Goal: Answer question/provide support

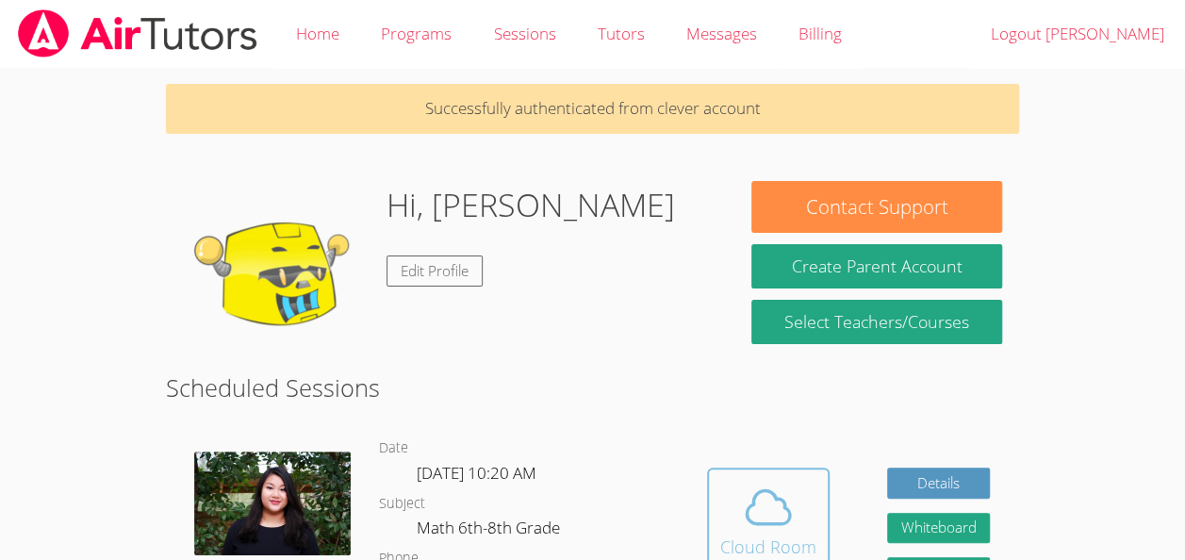
click at [746, 510] on icon at bounding box center [767, 507] width 43 height 33
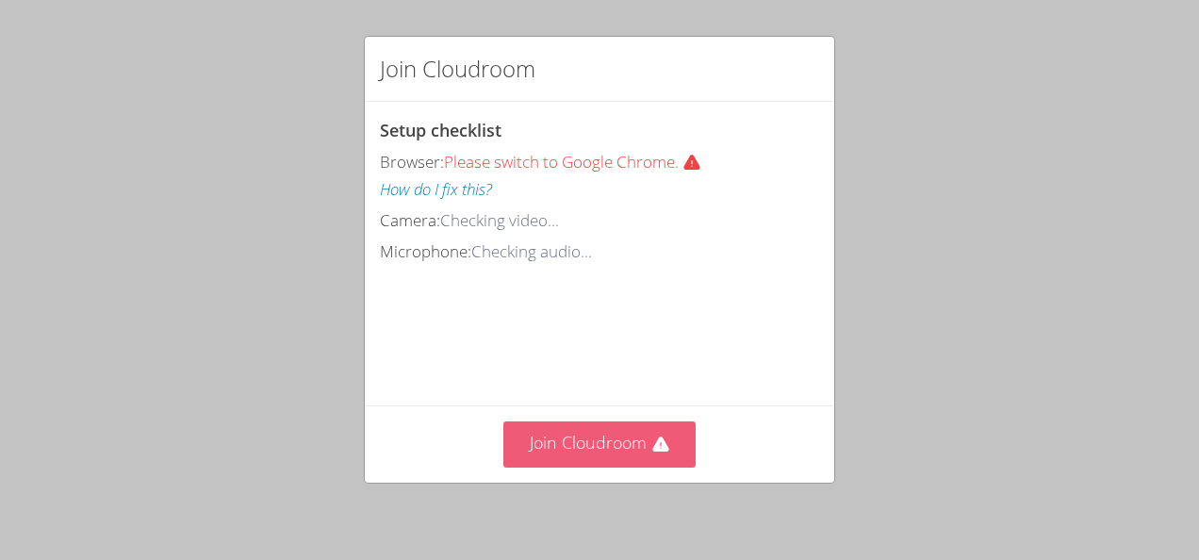
click at [588, 449] on button "Join Cloudroom" at bounding box center [599, 444] width 193 height 46
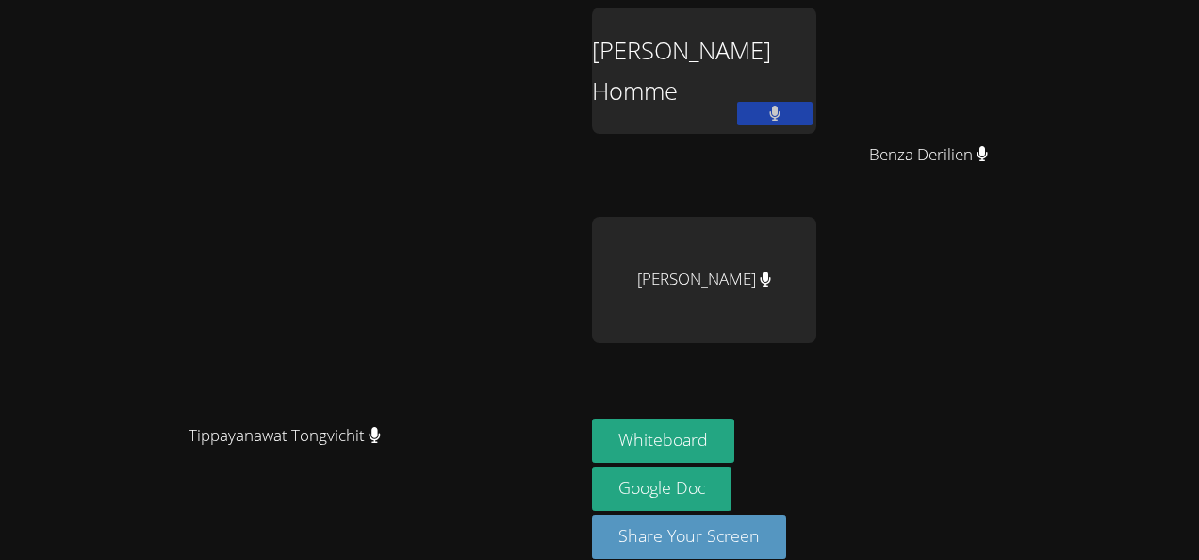
click at [737, 117] on button at bounding box center [774, 114] width 75 height 24
click at [669, 296] on div "Ruth Joseph" at bounding box center [704, 280] width 224 height 126
click at [539, 415] on div "Tippayanawat Tongvichit" at bounding box center [292, 452] width 569 height 75
click at [658, 445] on button "Whiteboard" at bounding box center [663, 440] width 142 height 44
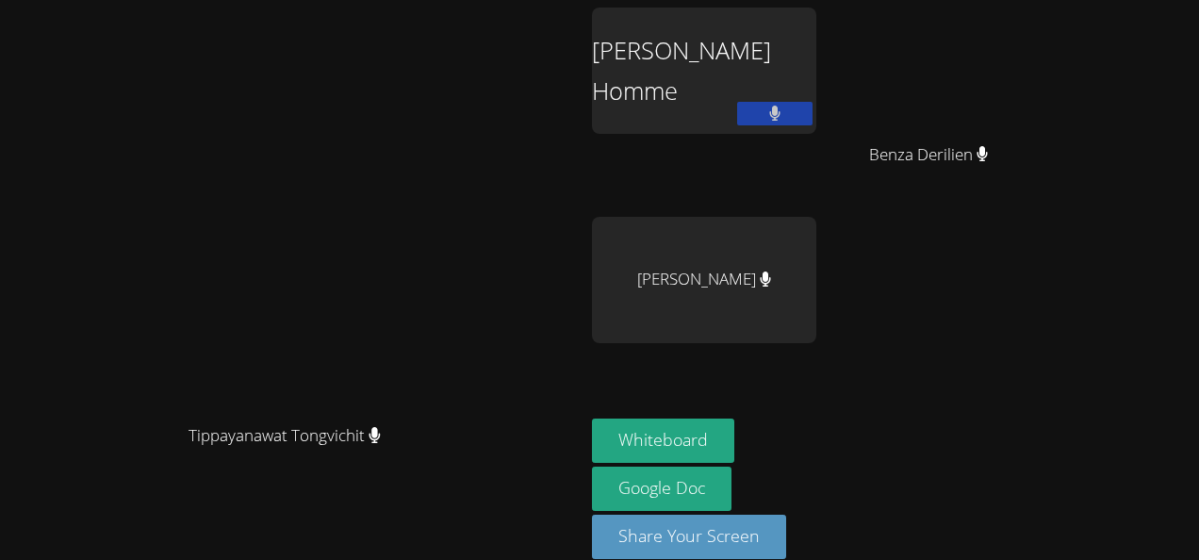
click at [812, 90] on div "Samuel Petit Homme" at bounding box center [704, 71] width 224 height 126
click at [795, 71] on div "Samuel Petit Homme" at bounding box center [704, 71] width 224 height 126
click at [816, 70] on div "Samuel Petit Homme" at bounding box center [704, 71] width 224 height 126
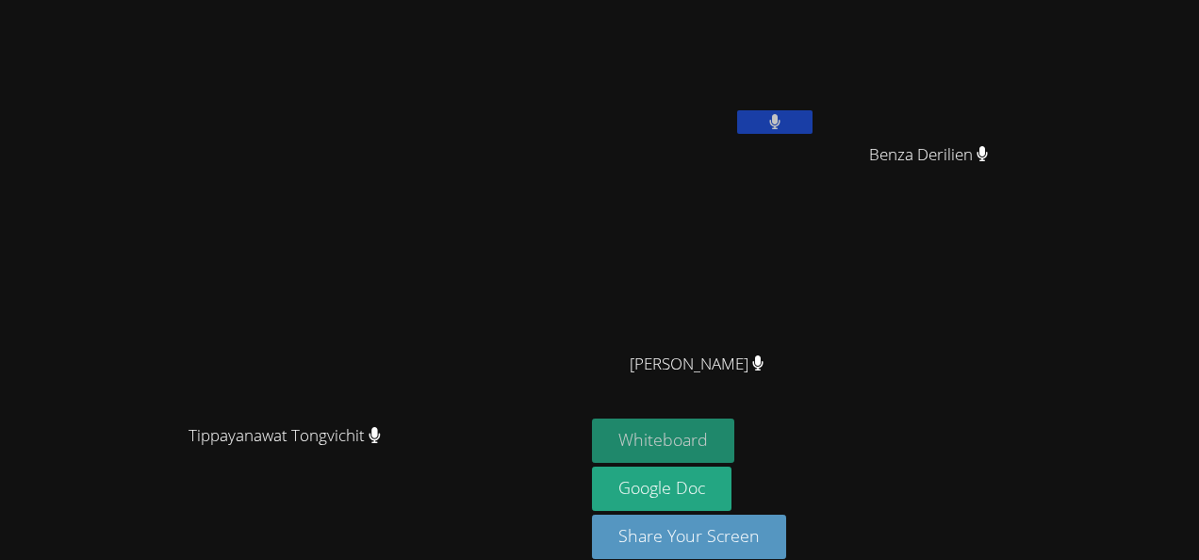
click at [734, 447] on button "Whiteboard" at bounding box center [663, 440] width 142 height 44
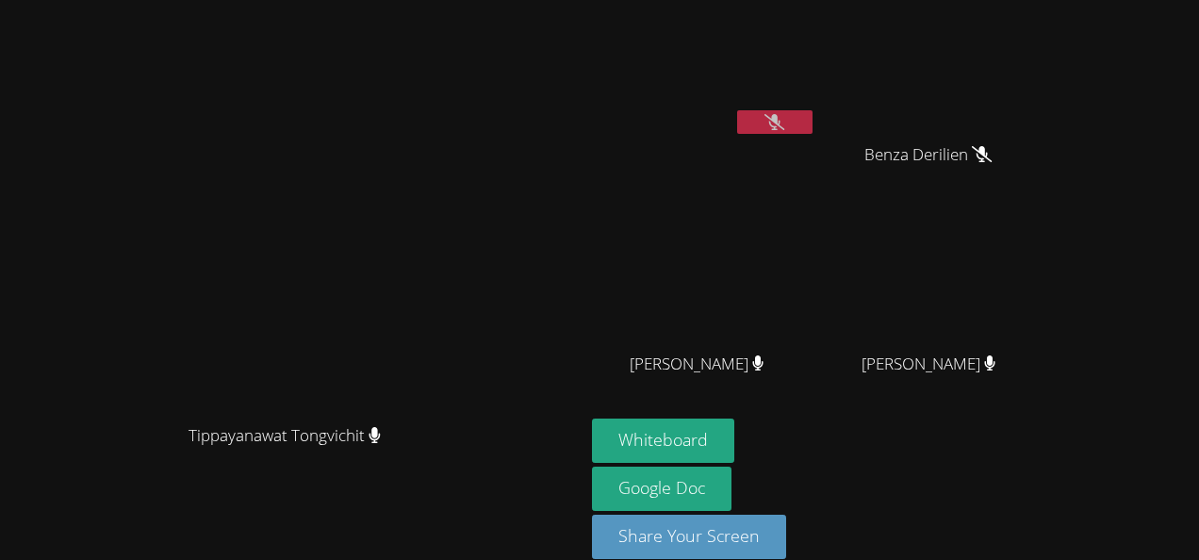
click at [784, 119] on icon at bounding box center [774, 122] width 20 height 16
click at [434, 97] on video at bounding box center [292, 254] width 283 height 320
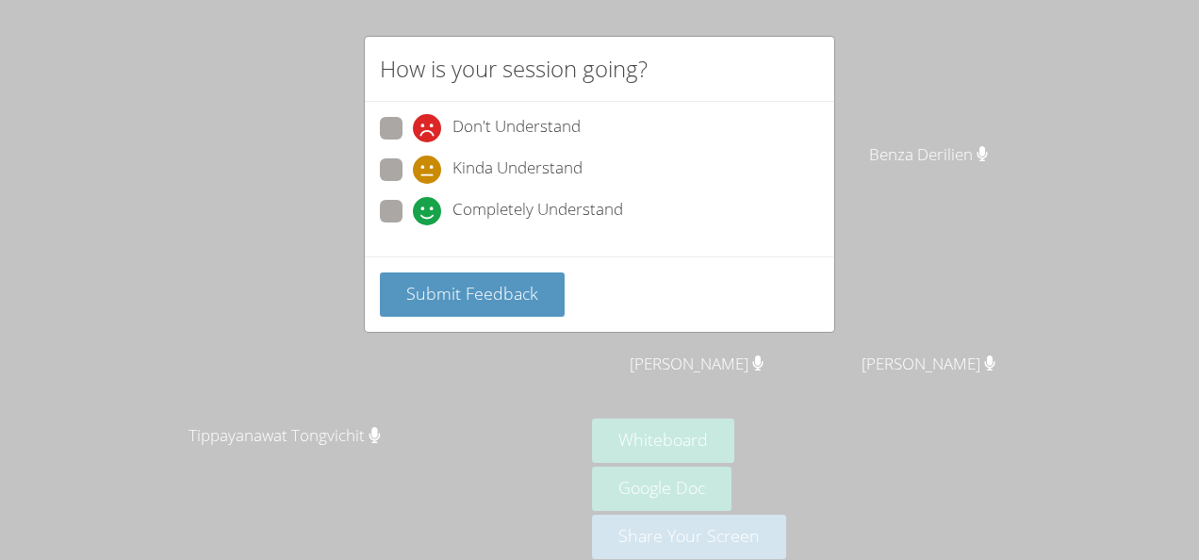
click at [413, 225] on span at bounding box center [413, 225] width 0 height 0
click at [413, 207] on input "Completely Understand" at bounding box center [421, 208] width 16 height 16
radio input "true"
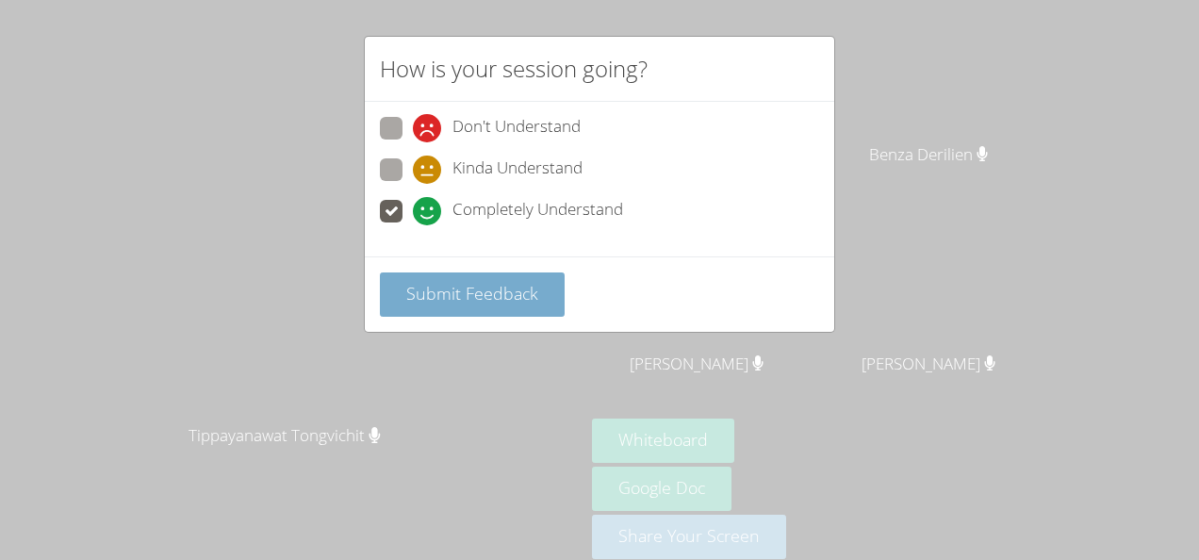
click at [511, 300] on span "Submit Feedback" at bounding box center [472, 293] width 132 height 23
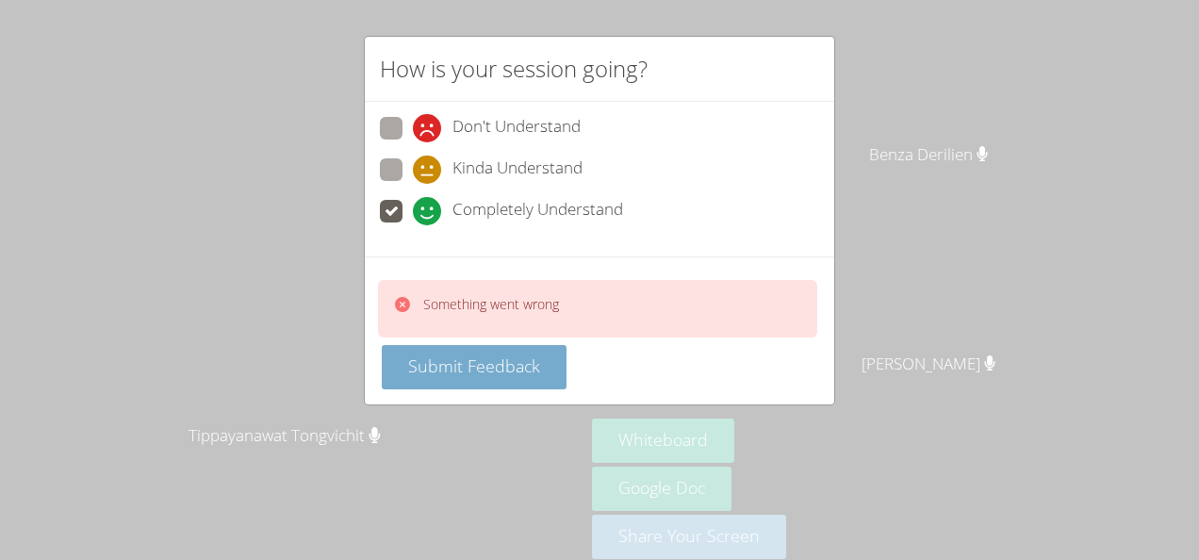
click at [501, 354] on span "Submit Feedback" at bounding box center [474, 365] width 132 height 23
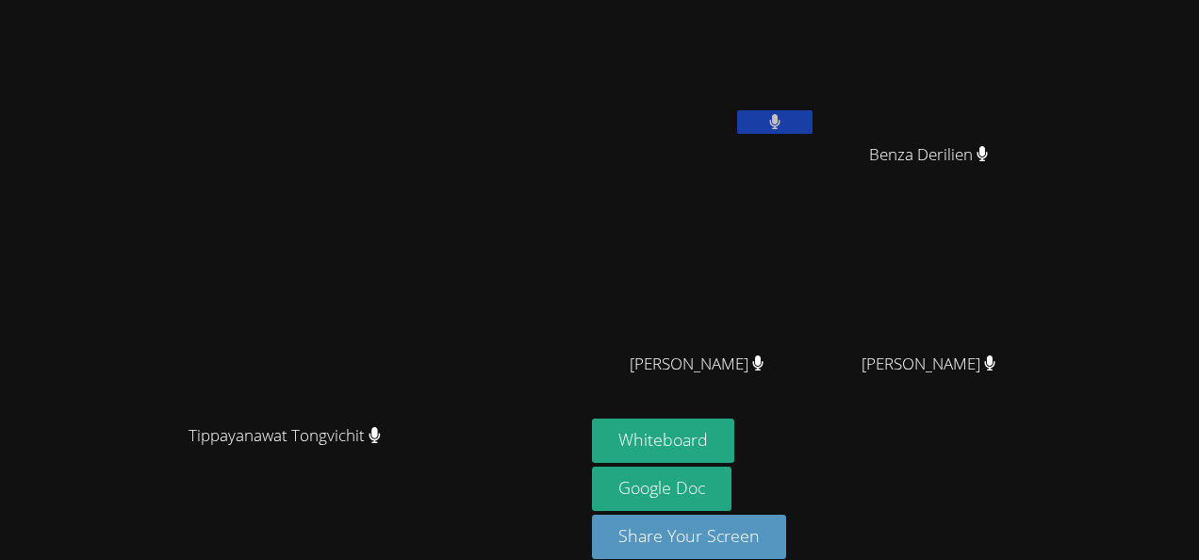
drag, startPoint x: 823, startPoint y: 49, endPoint x: 320, endPoint y: 272, distance: 549.7
click at [320, 272] on video at bounding box center [292, 254] width 283 height 320
